Goal: Find specific page/section: Find specific page/section

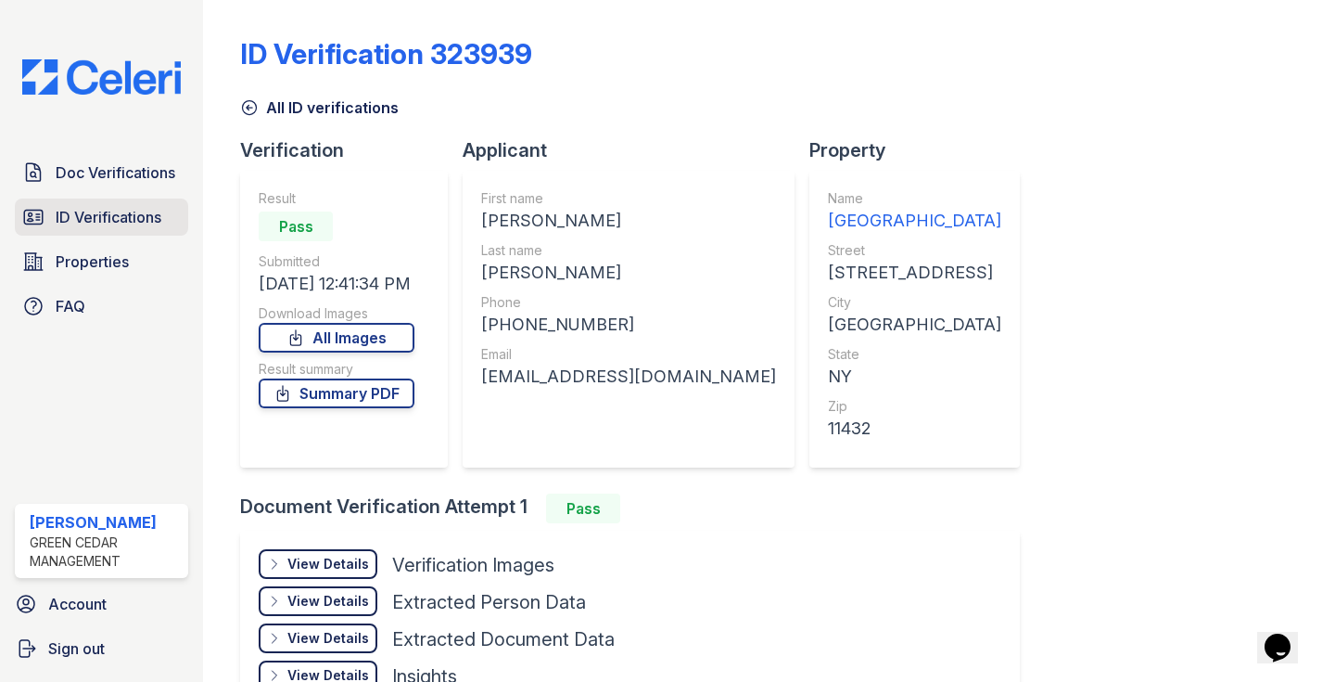
click at [139, 221] on span "ID Verifications" at bounding box center [109, 217] width 106 height 22
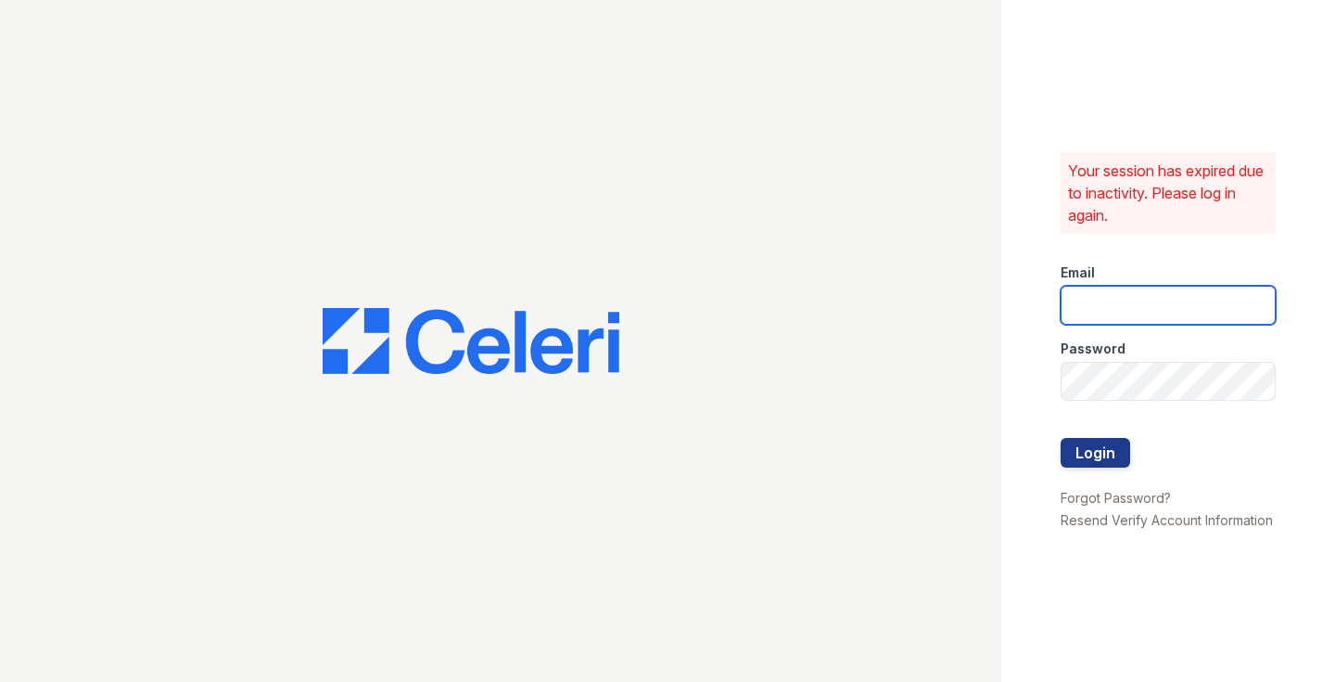
type input "[EMAIL_ADDRESS][PERSON_NAME][PERSON_NAME][DOMAIN_NAME]"
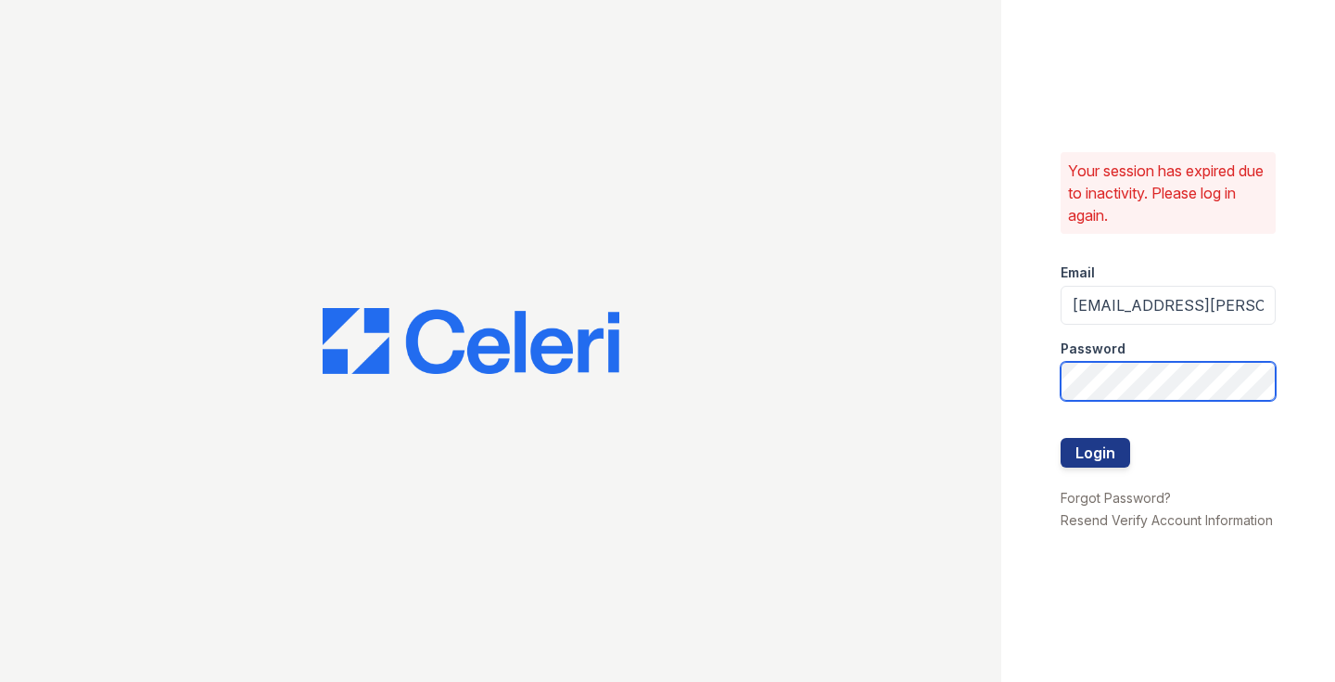
click at [1095, 452] on button "Login" at bounding box center [1096, 453] width 70 height 30
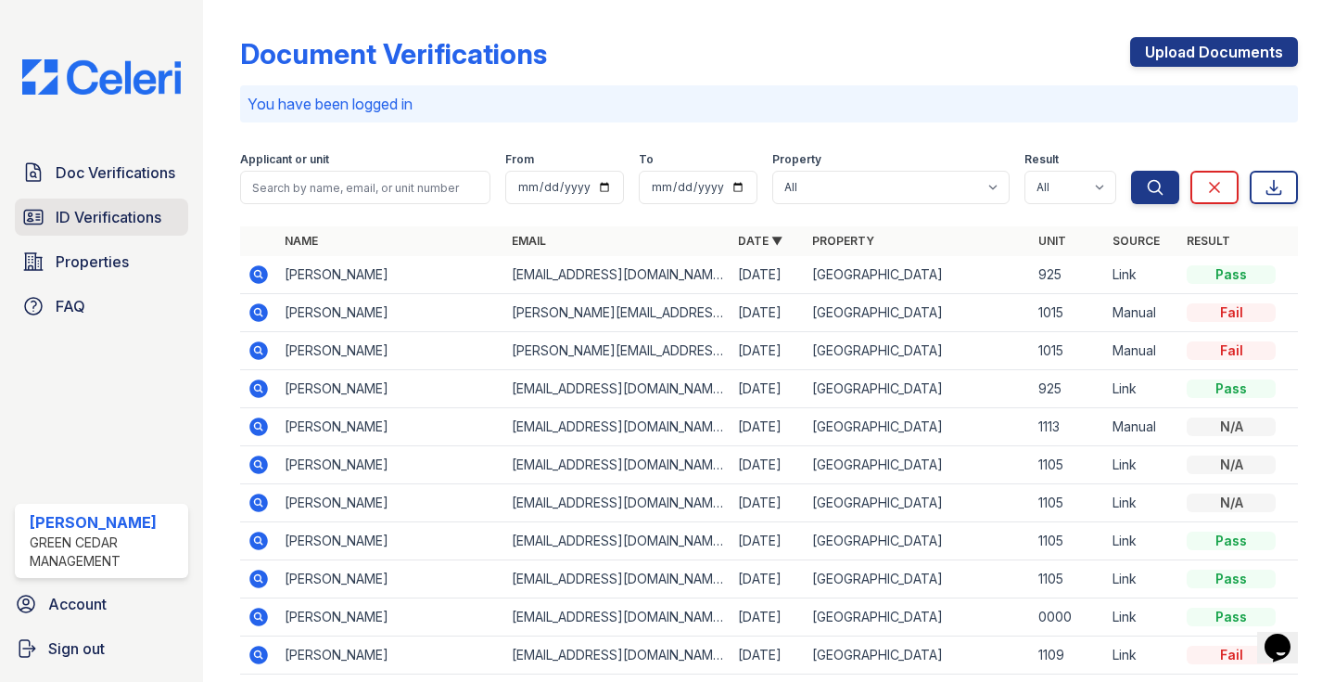
click at [75, 234] on link "ID Verifications" at bounding box center [101, 216] width 173 height 37
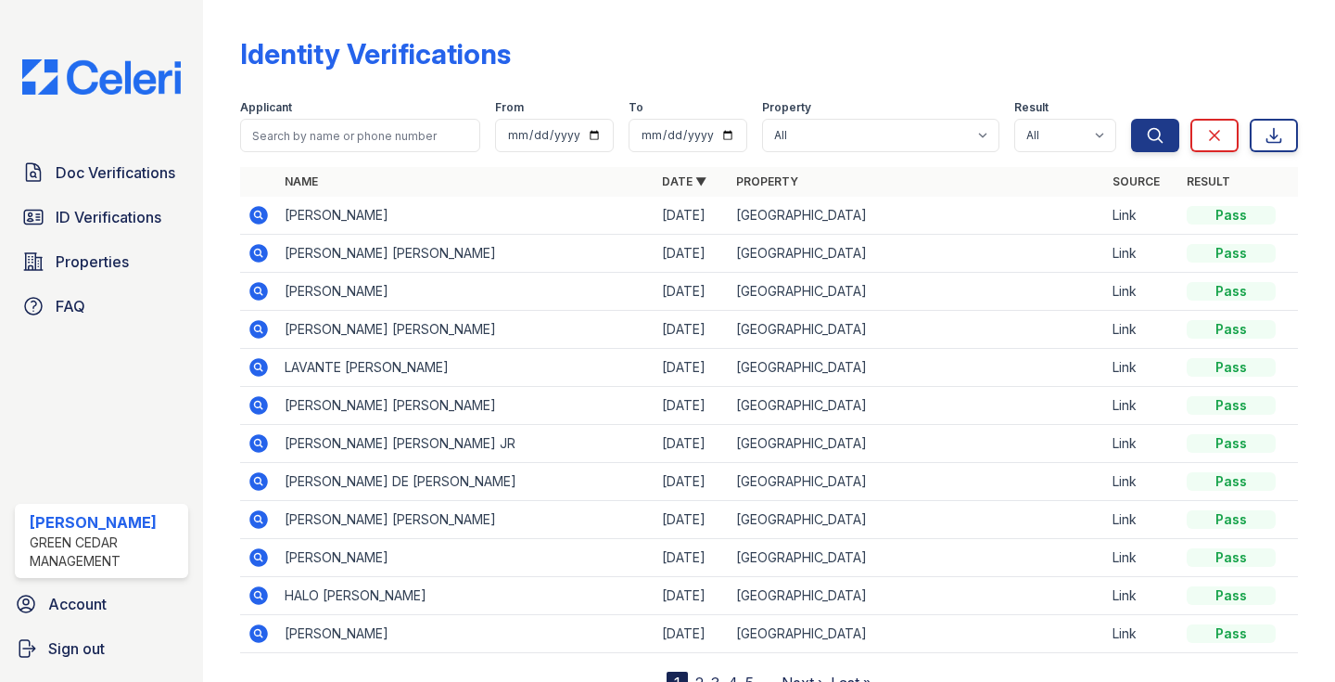
click at [75, 234] on link "ID Verifications" at bounding box center [101, 216] width 173 height 37
